Goal: Task Accomplishment & Management: Manage account settings

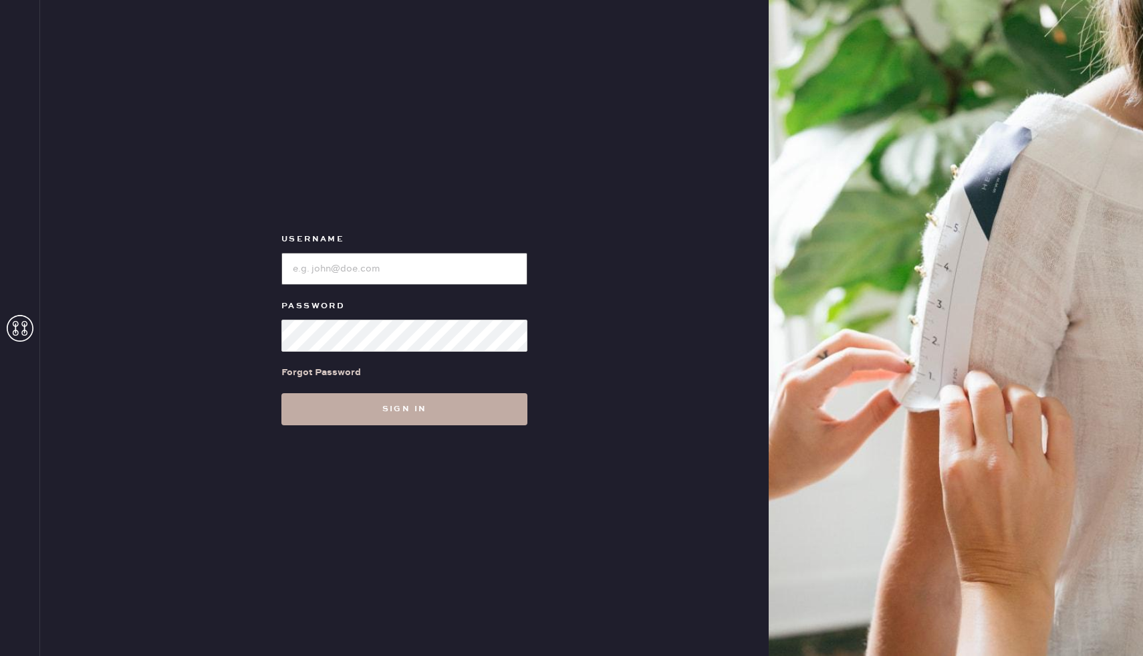
type input "Reformationboston"
click at [393, 420] on button "Sign in" at bounding box center [404, 409] width 246 height 32
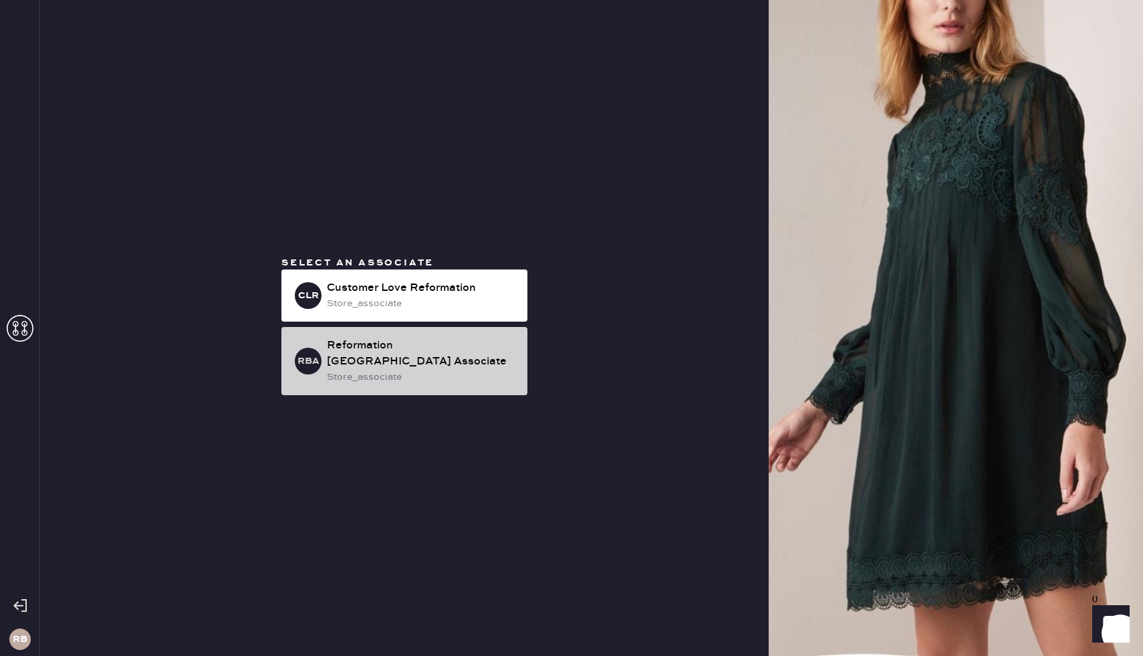
click at [408, 376] on div "RBA Reformation Boston Associate store_associate" at bounding box center [404, 361] width 246 height 68
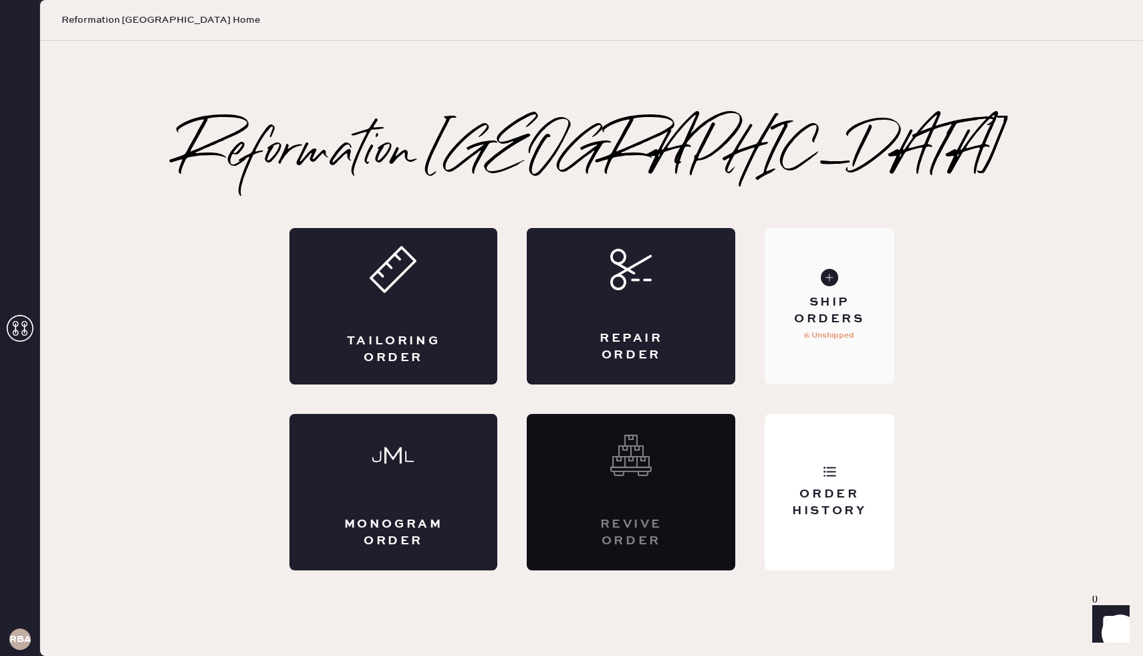
click at [835, 324] on div "Ship Orders" at bounding box center [829, 310] width 108 height 33
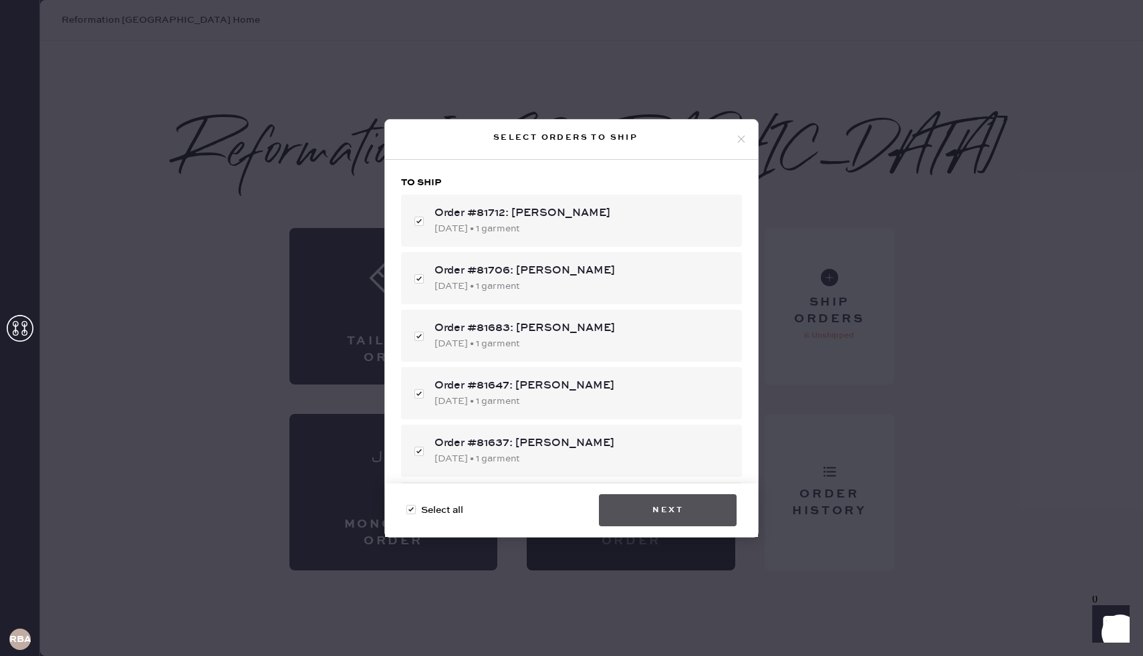
click at [698, 517] on button "Next" at bounding box center [668, 510] width 138 height 32
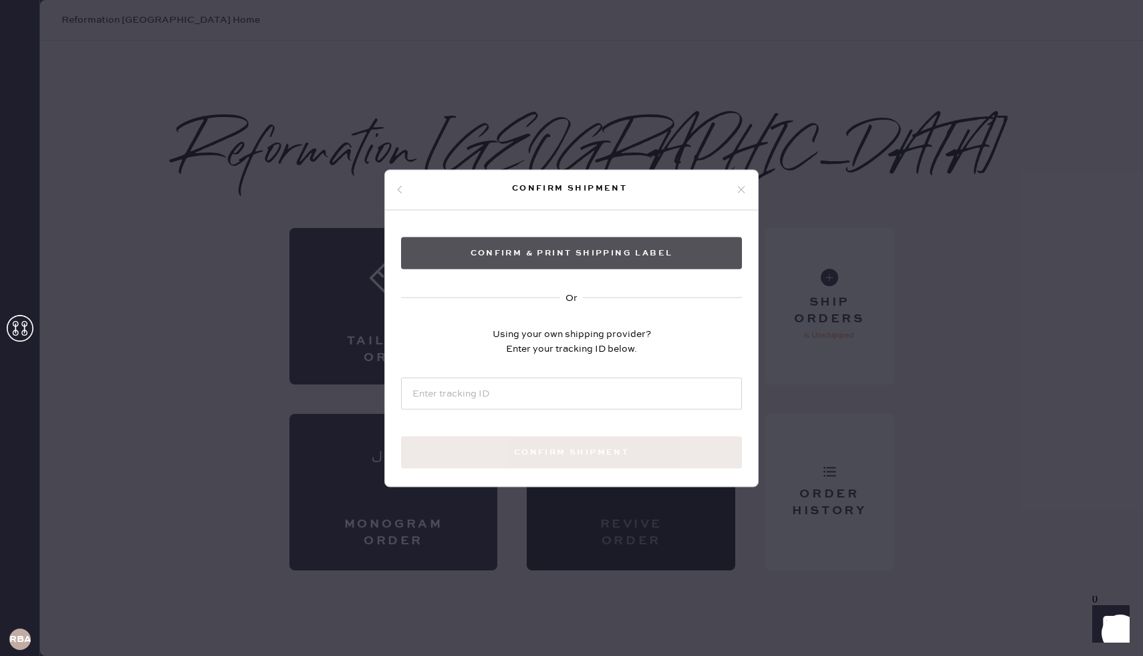
click at [580, 250] on button "Confirm & Print shipping label" at bounding box center [571, 253] width 341 height 32
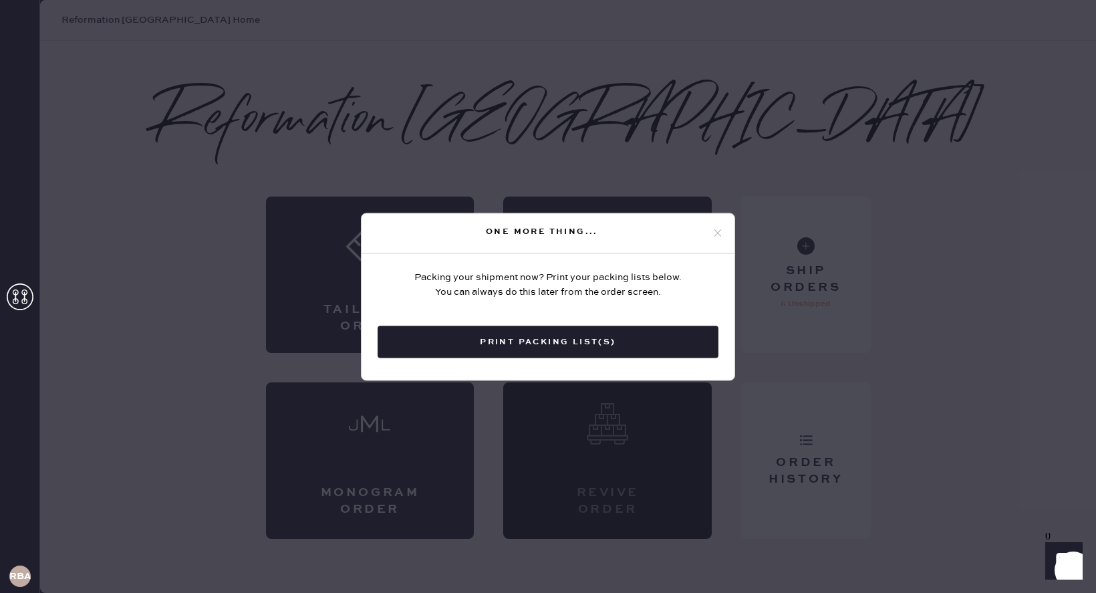
click at [738, 137] on div "One more thing... Packing your shipment now? Print your packing lists below. Yo…" at bounding box center [548, 296] width 1096 height 593
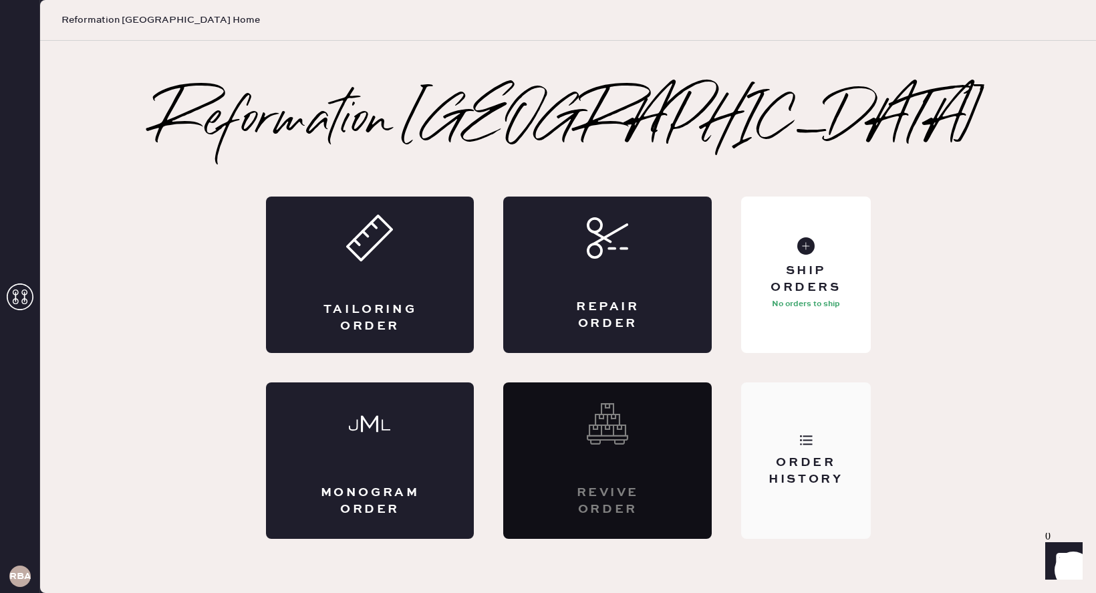
click at [793, 457] on div "Order History" at bounding box center [806, 470] width 108 height 33
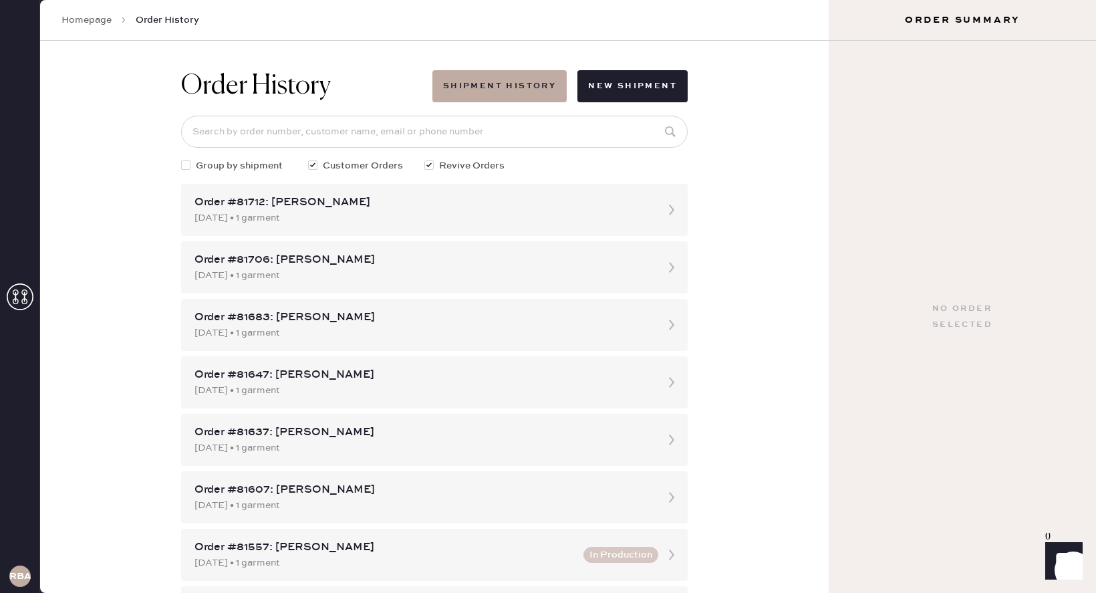
click at [242, 170] on span "Group by shipment" at bounding box center [239, 165] width 87 height 15
click at [182, 159] on input "Group by shipment" at bounding box center [181, 158] width 1 height 1
checkbox input "true"
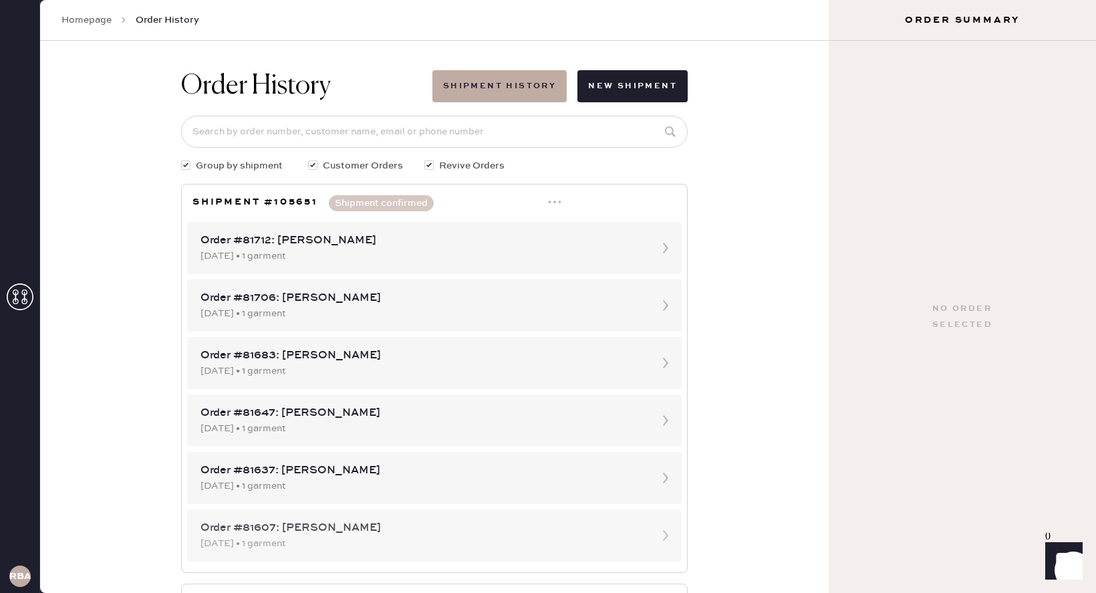
click at [478, 539] on div "[DATE] • 1 garment" at bounding box center [422, 543] width 444 height 15
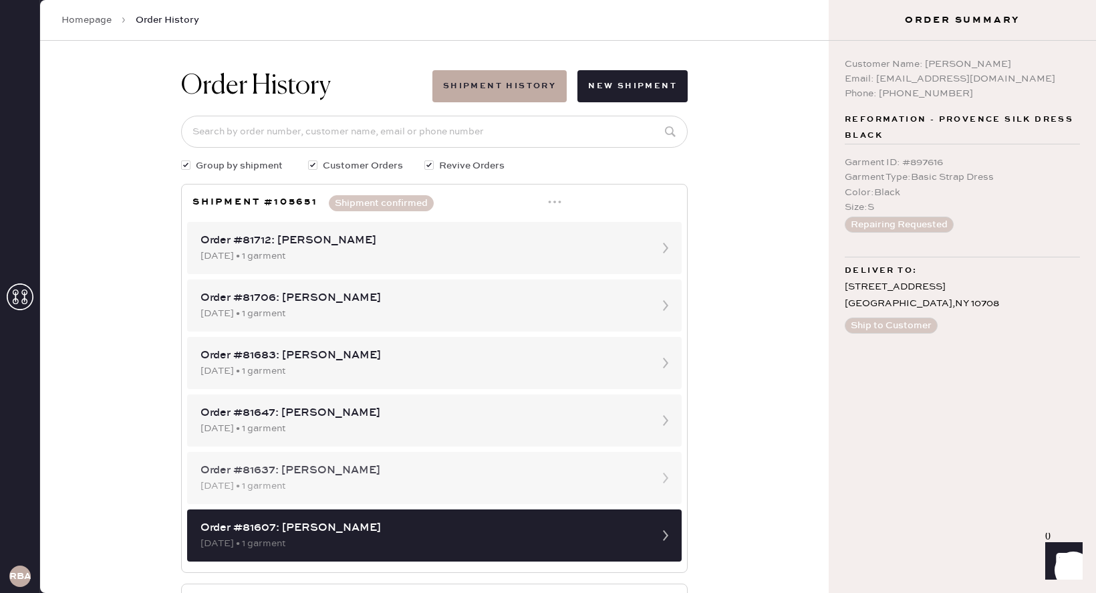
click at [431, 478] on div "[DATE] • 1 garment" at bounding box center [422, 485] width 444 height 15
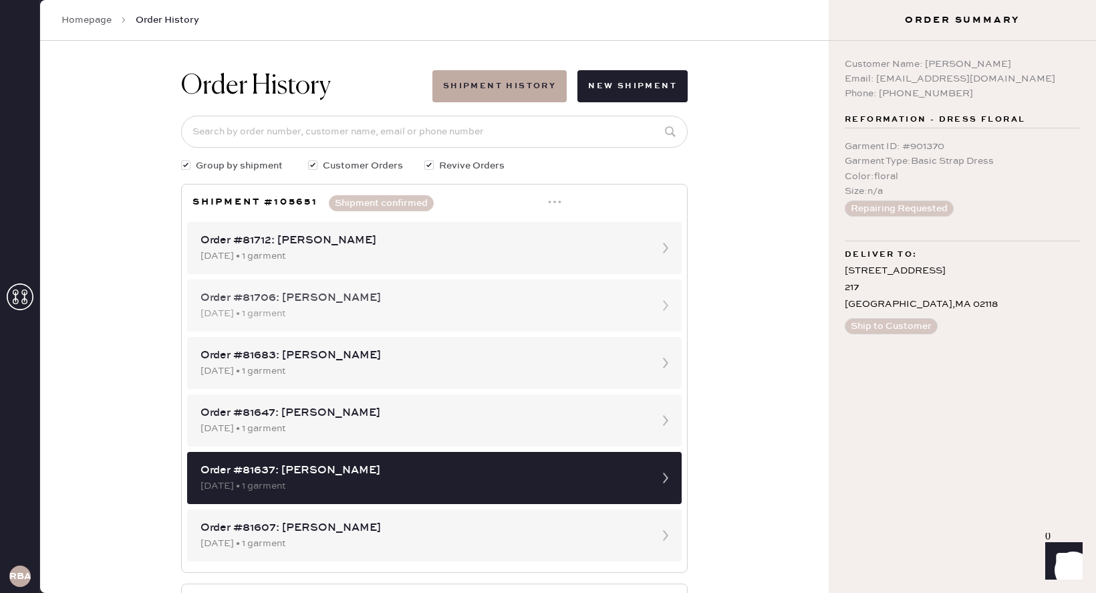
click at [385, 311] on div "[DATE] • 1 garment" at bounding box center [422, 313] width 444 height 15
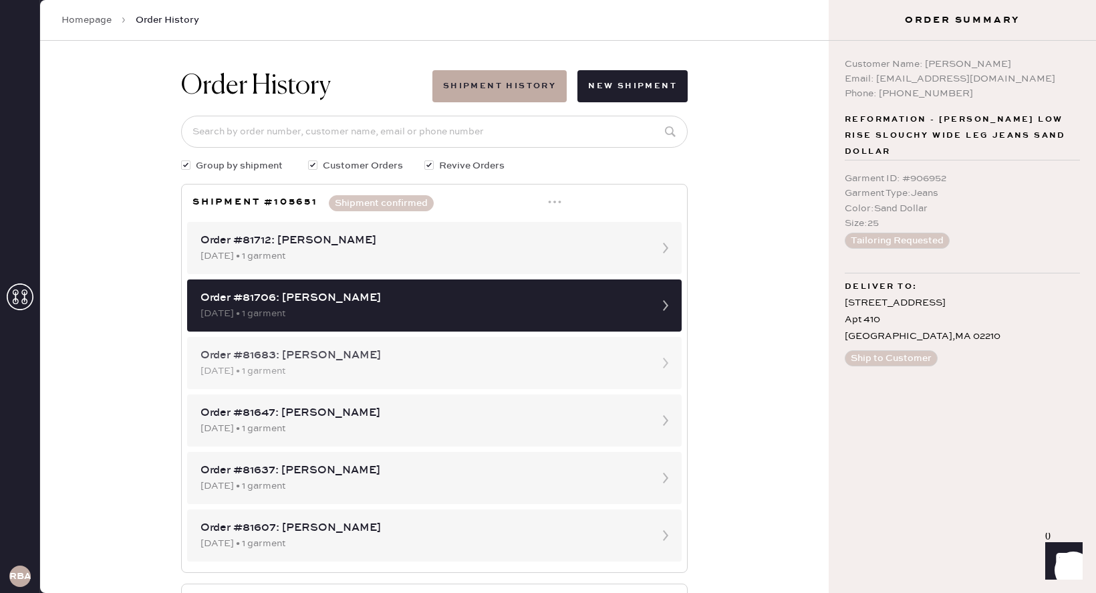
click at [362, 369] on div "[DATE] • 1 garment" at bounding box center [422, 371] width 444 height 15
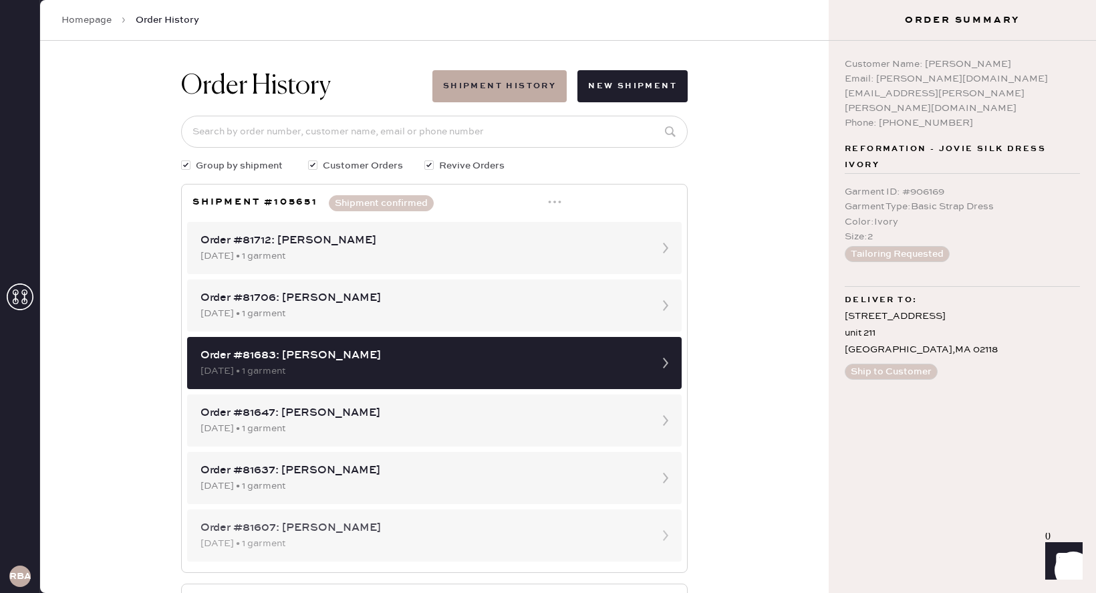
click at [327, 529] on div "Order #81607: [PERSON_NAME]" at bounding box center [422, 528] width 444 height 16
